Goal: Task Accomplishment & Management: Complete application form

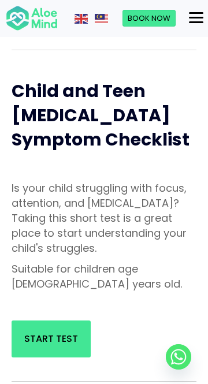
scroll to position [634, 0]
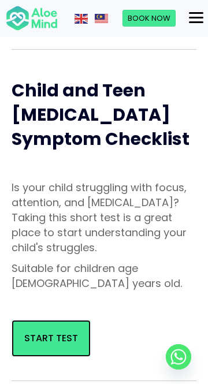
click at [29, 320] on link "Start Test" at bounding box center [51, 338] width 79 height 36
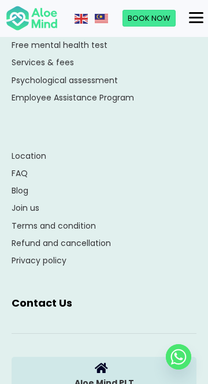
scroll to position [3096, 0]
